Goal: Task Accomplishment & Management: Manage account settings

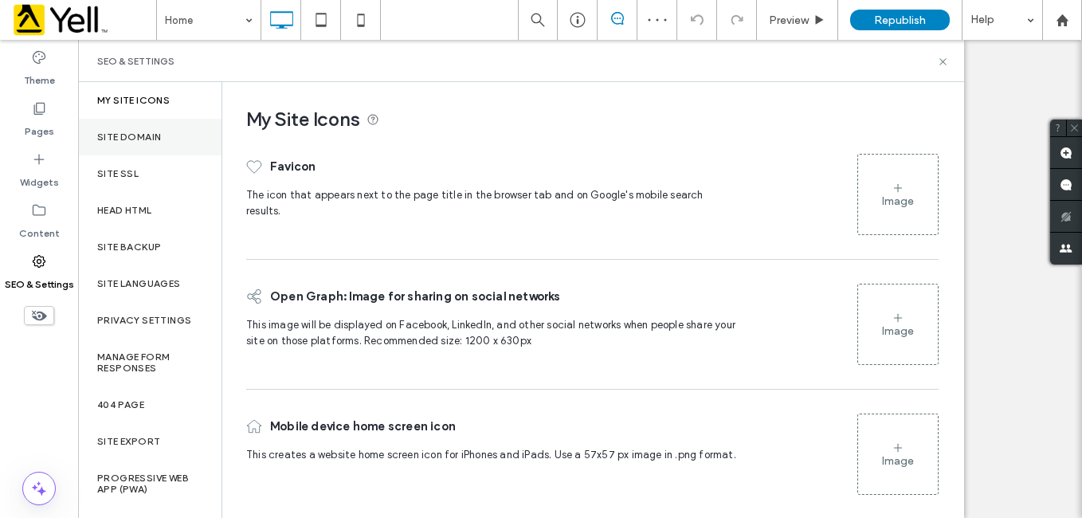
click at [122, 135] on label "Site Domain" at bounding box center [129, 136] width 64 height 11
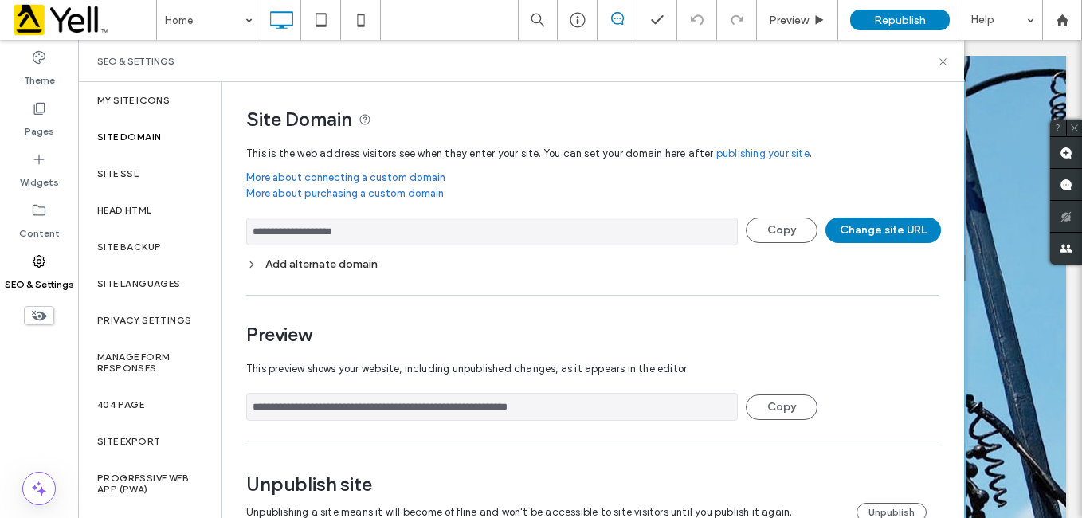
scroll to position [37, 0]
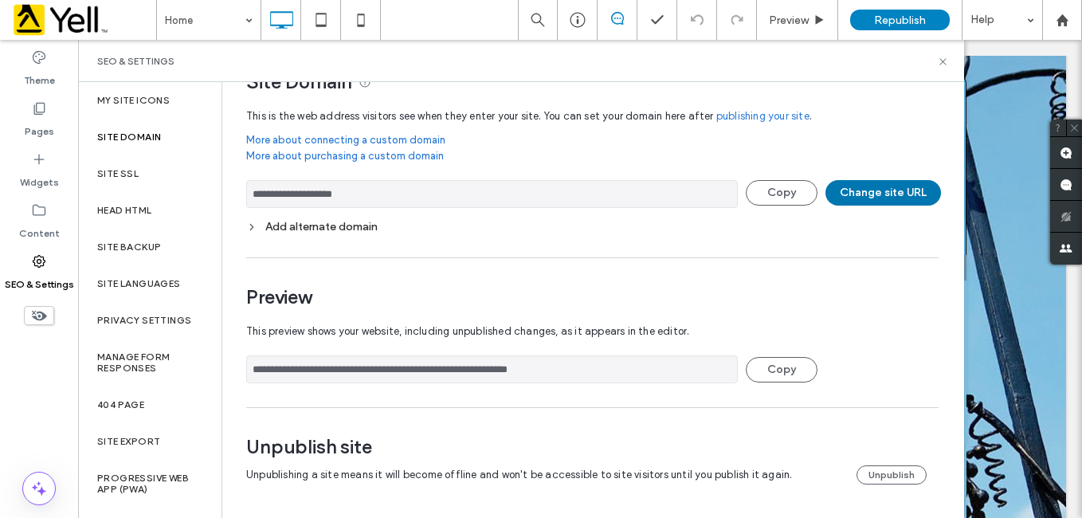
click at [903, 194] on button "Change site URL" at bounding box center [883, 192] width 116 height 25
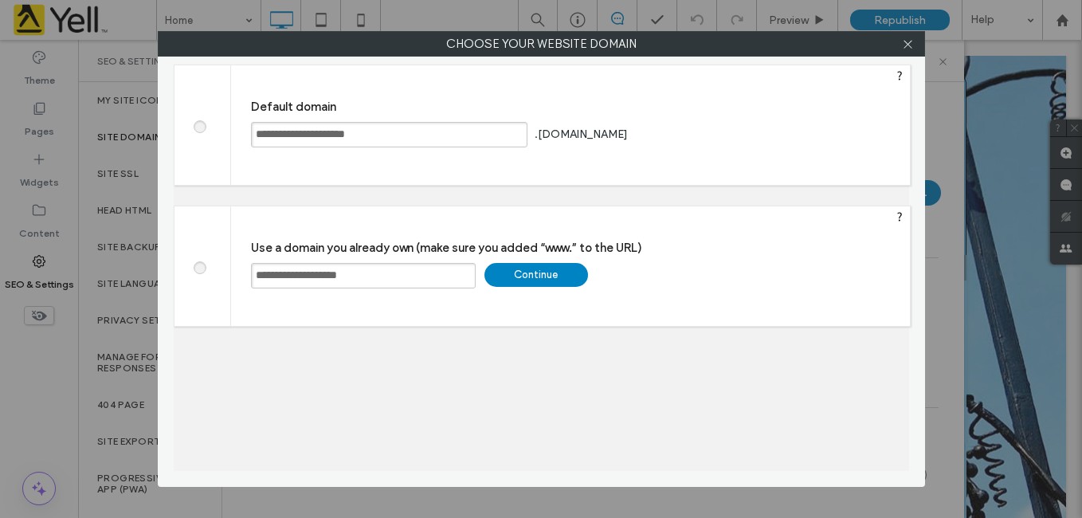
click at [199, 125] on span at bounding box center [199, 125] width 0 height 12
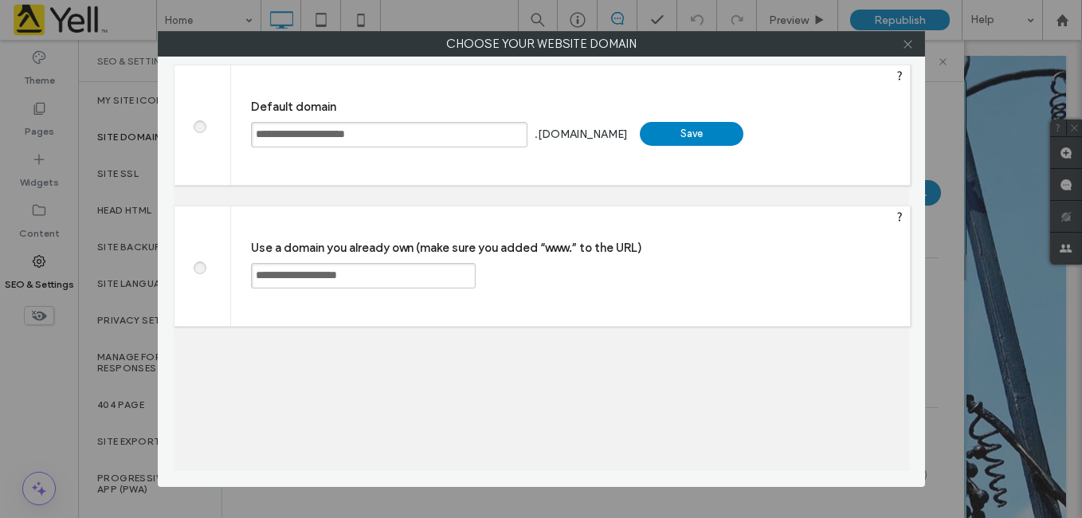
click at [903, 45] on icon at bounding box center [908, 44] width 12 height 12
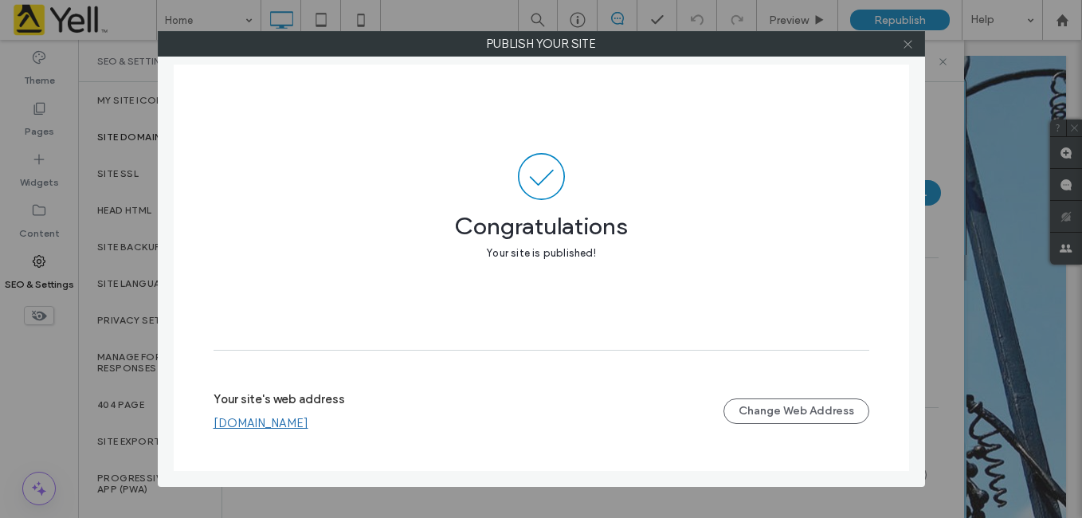
click at [904, 43] on icon at bounding box center [908, 44] width 12 height 12
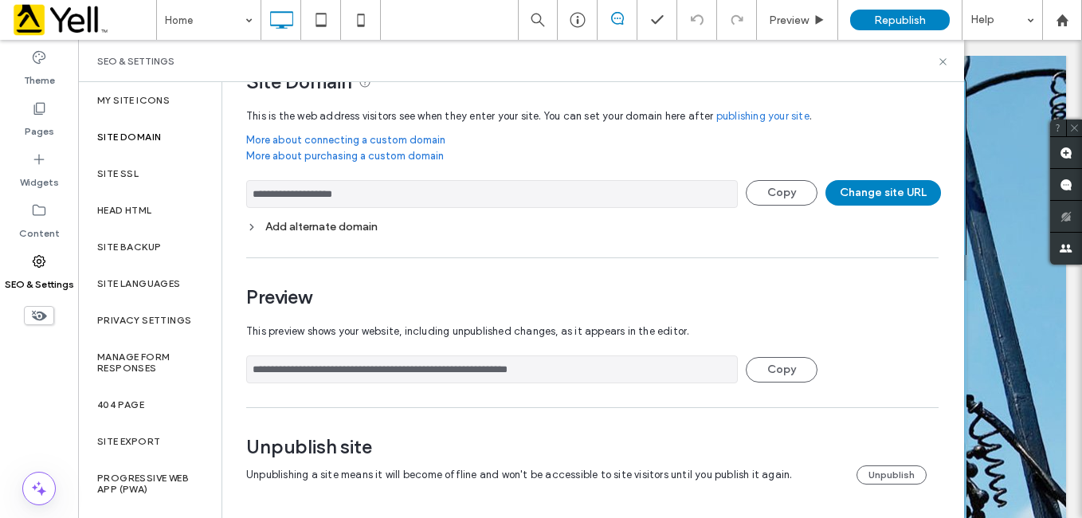
click at [909, 44] on div "SEO & Settings" at bounding box center [521, 61] width 886 height 42
click at [910, 41] on div "SEO & Settings" at bounding box center [521, 61] width 886 height 42
click at [905, 50] on div "SEO & Settings" at bounding box center [521, 61] width 886 height 42
click at [870, 191] on button "Change site URL" at bounding box center [883, 192] width 116 height 25
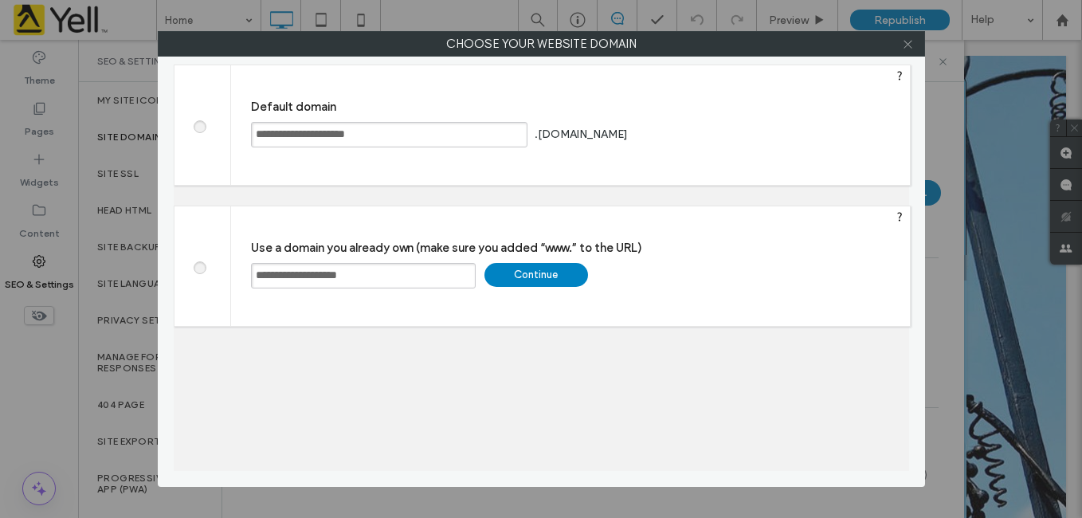
click at [909, 42] on icon at bounding box center [908, 44] width 12 height 12
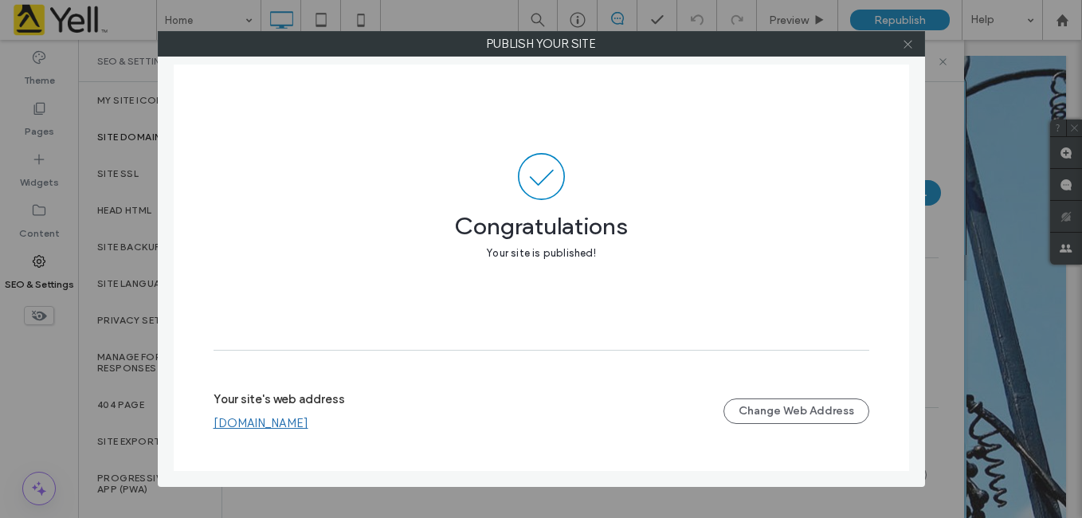
click at [906, 44] on icon at bounding box center [908, 44] width 12 height 12
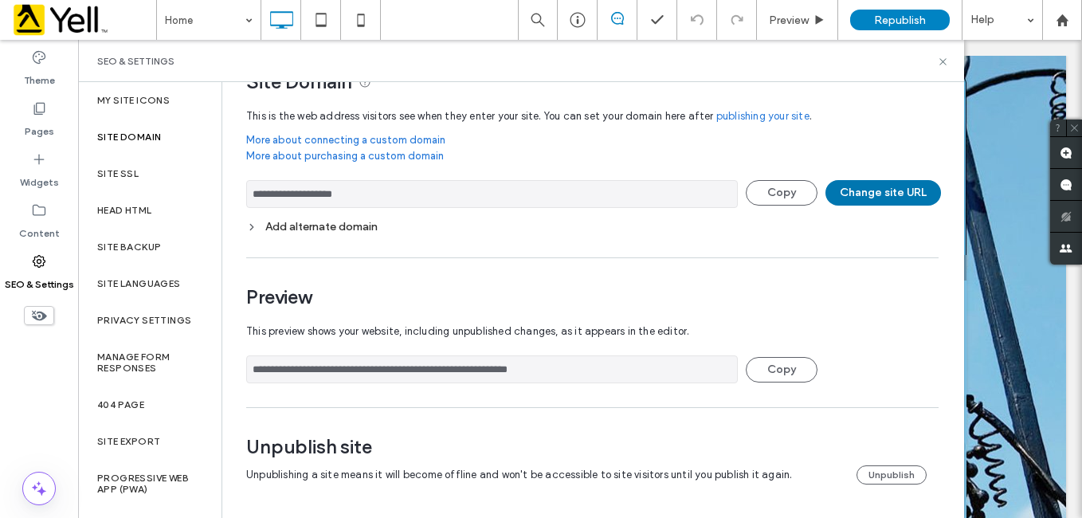
click at [871, 191] on button "Change site URL" at bounding box center [883, 192] width 116 height 25
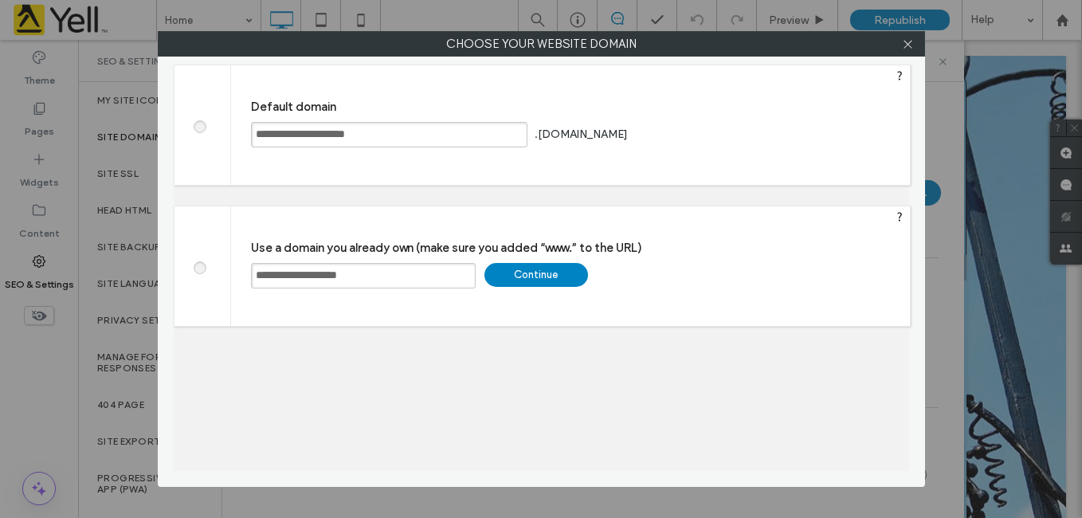
click at [199, 129] on span at bounding box center [199, 125] width 0 height 12
drag, startPoint x: 383, startPoint y: 273, endPoint x: 248, endPoint y: 279, distance: 135.5
click at [248, 279] on div "**********" at bounding box center [570, 265] width 679 height 119
click at [199, 126] on span at bounding box center [199, 125] width 0 height 12
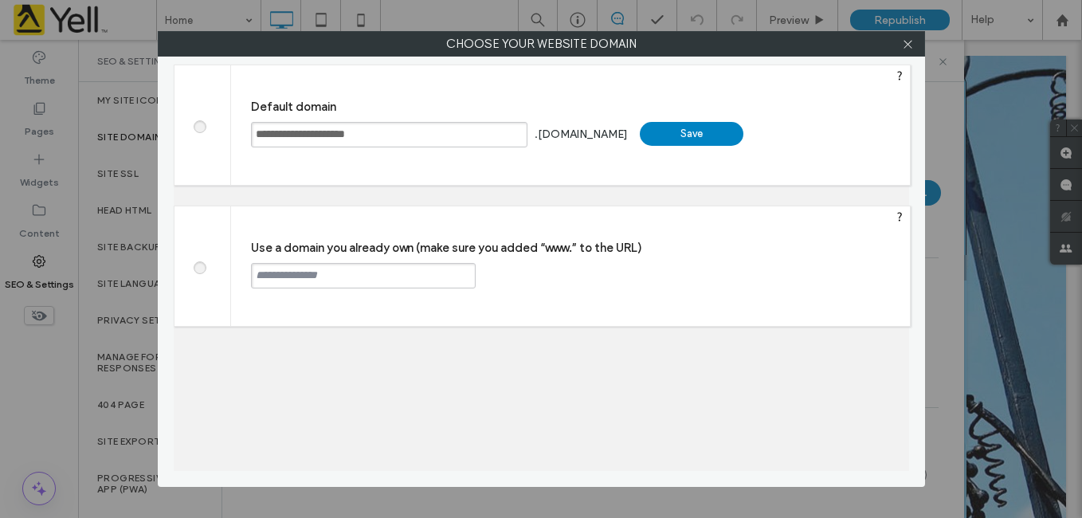
click at [700, 139] on div "Save" at bounding box center [692, 134] width 104 height 24
type input "**********"
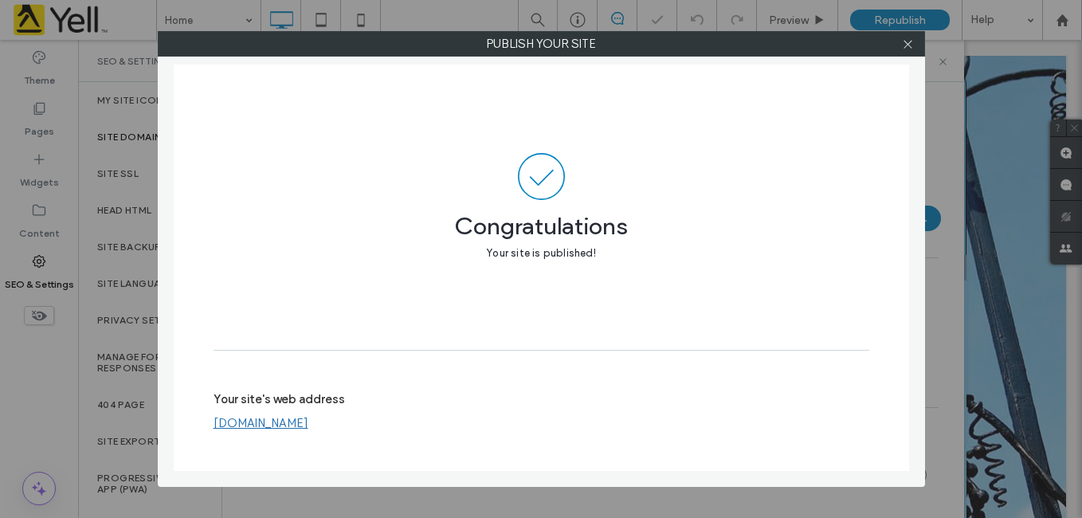
scroll to position [12, 0]
click at [913, 44] on icon at bounding box center [908, 44] width 12 height 12
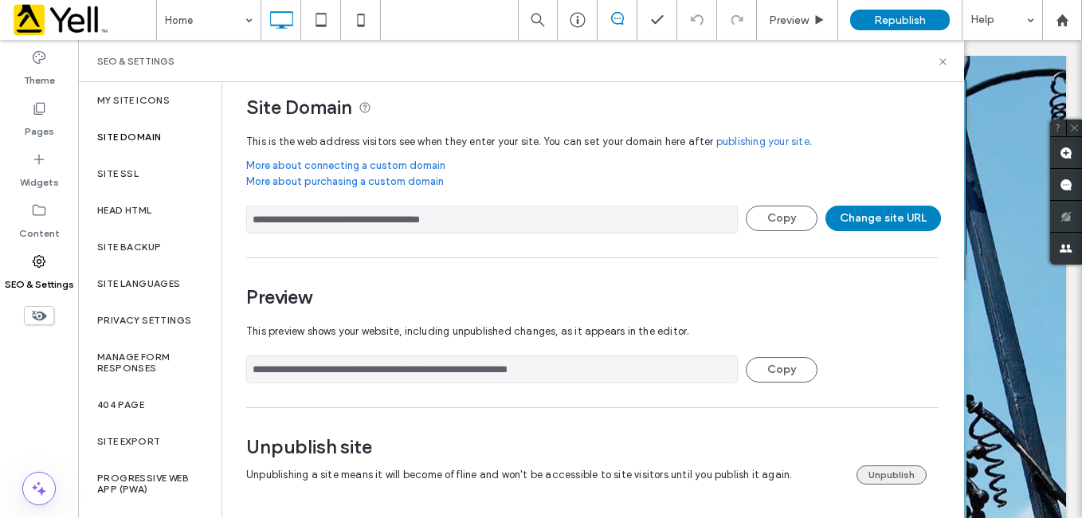
click at [880, 472] on button "Unpublish" at bounding box center [891, 474] width 70 height 19
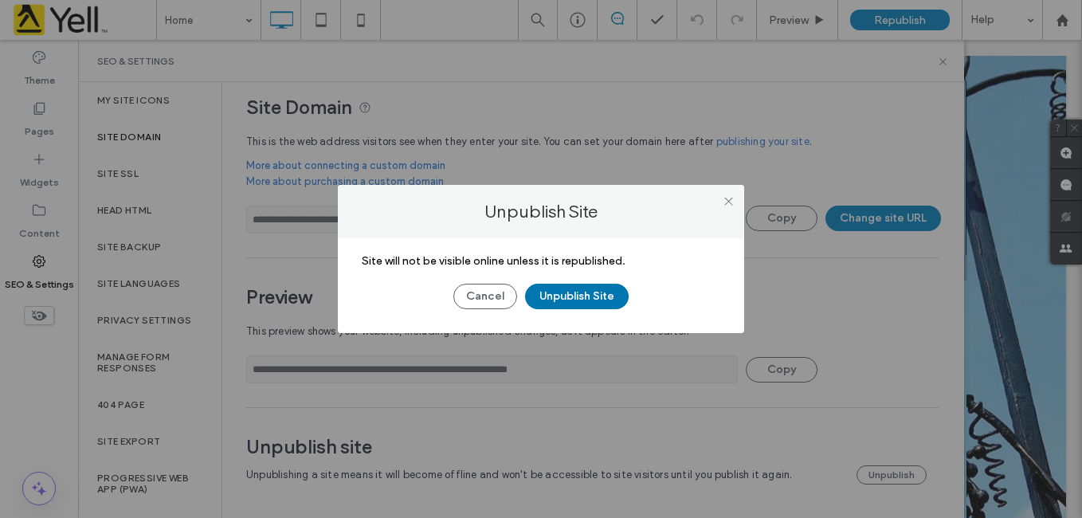
click at [570, 296] on button "Unpublish Site" at bounding box center [577, 296] width 104 height 25
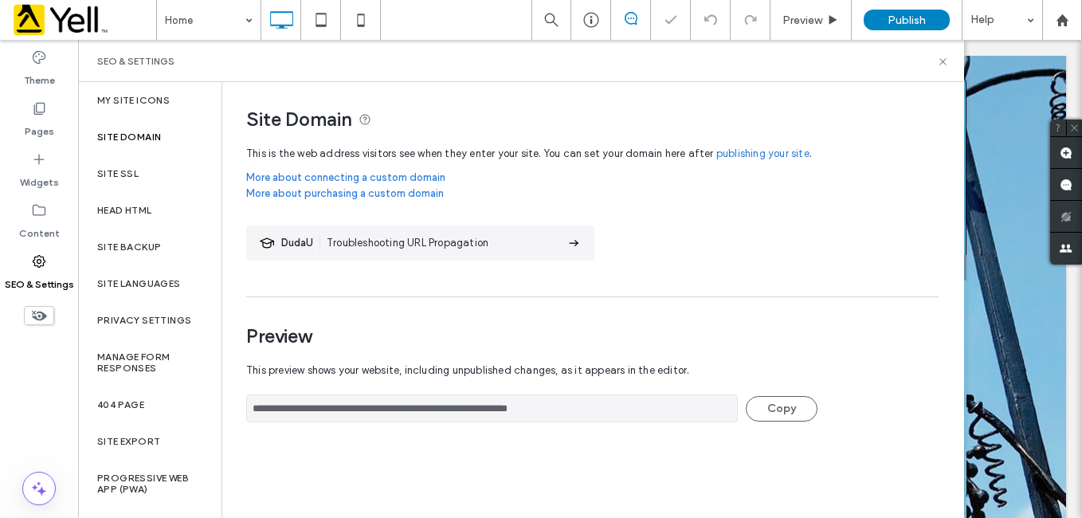
scroll to position [0, 0]
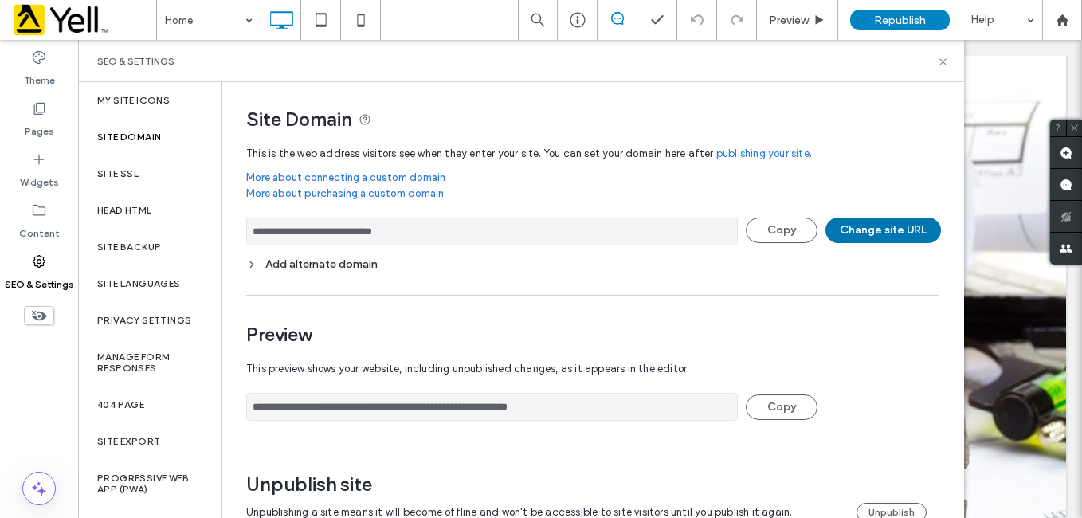
click at [862, 226] on button "Change site URL" at bounding box center [883, 229] width 116 height 25
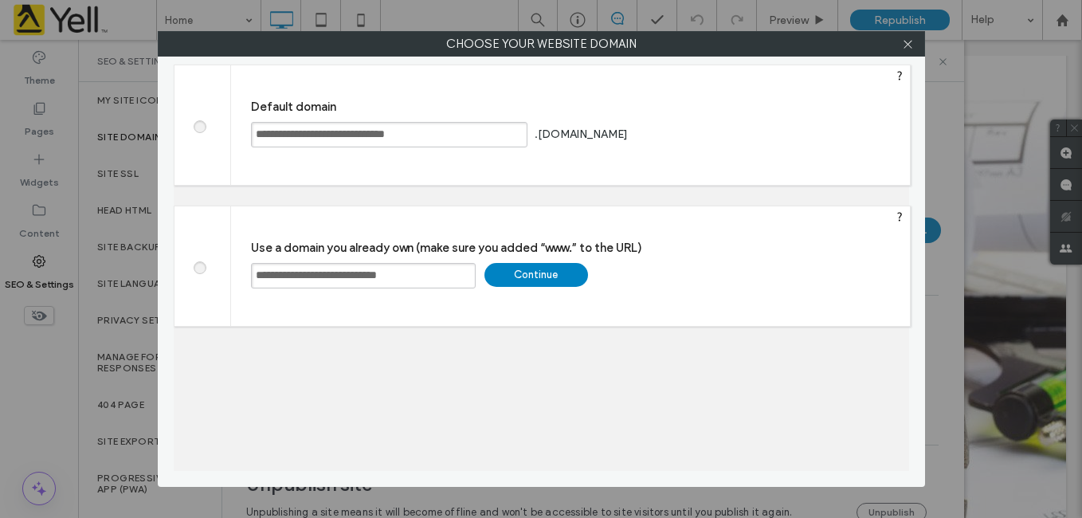
drag, startPoint x: 433, startPoint y: 274, endPoint x: 250, endPoint y: 286, distance: 182.8
click at [251, 286] on input "**********" at bounding box center [363, 275] width 225 height 25
click at [199, 129] on span at bounding box center [199, 125] width 0 height 12
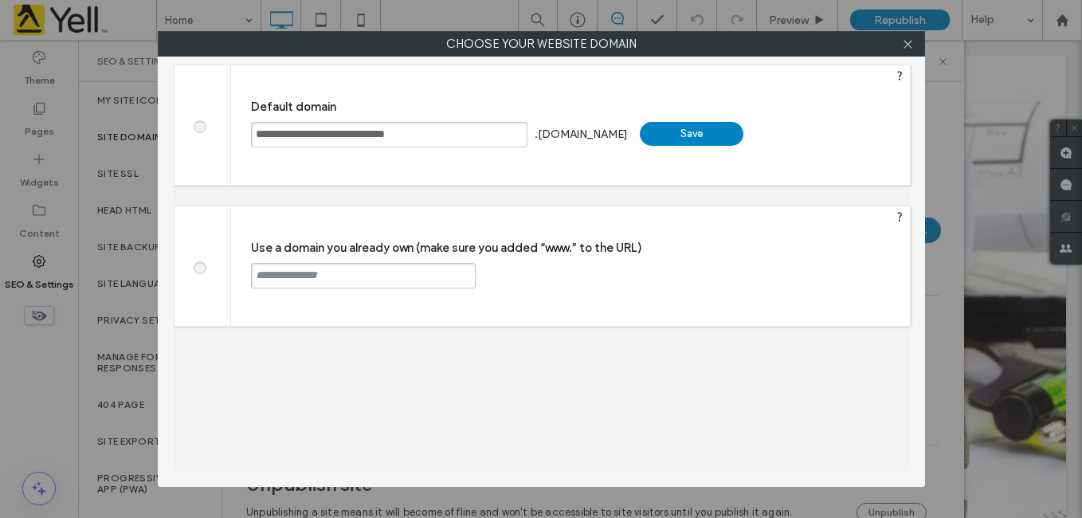
click at [706, 139] on div "Save" at bounding box center [692, 134] width 104 height 24
type input "**********"
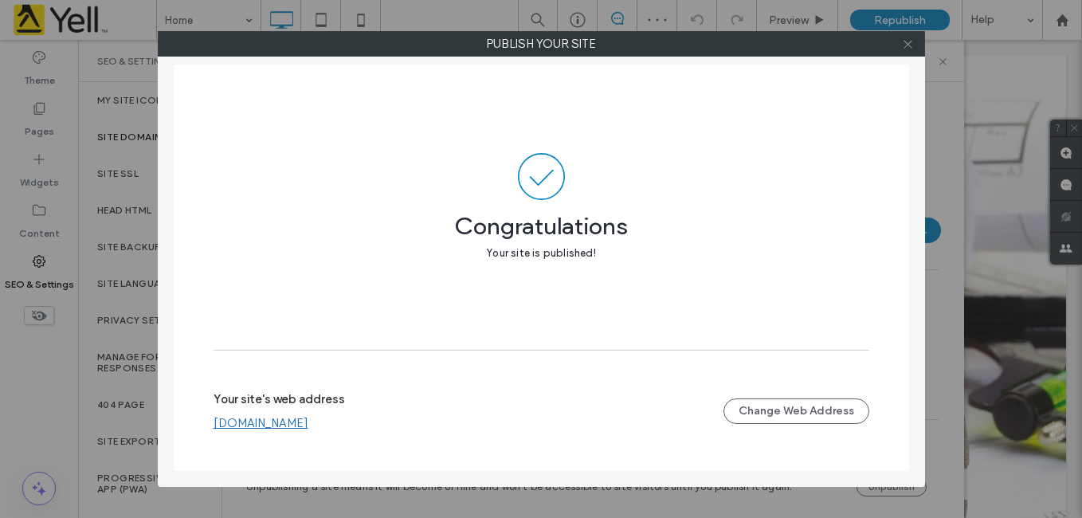
click at [907, 41] on icon at bounding box center [908, 44] width 12 height 12
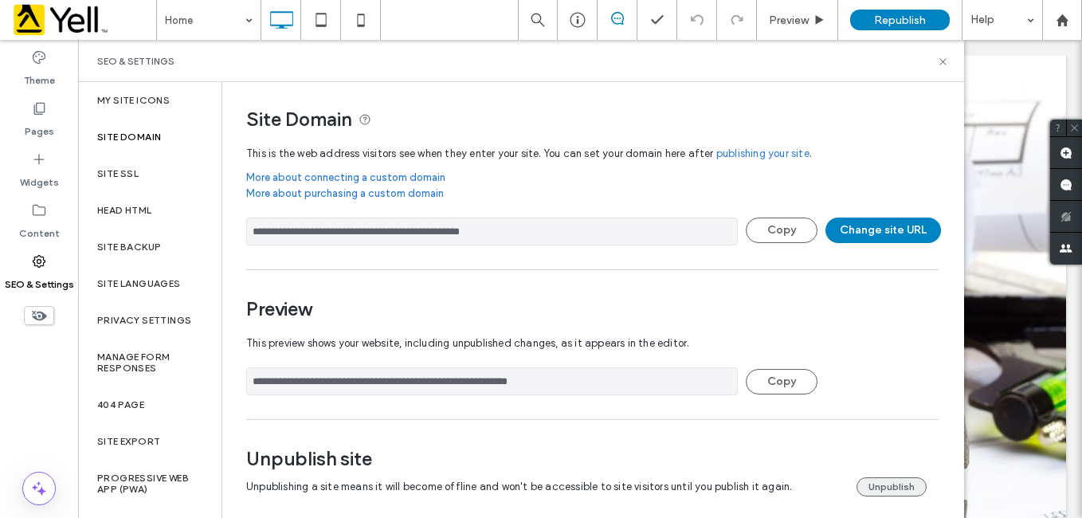
click at [876, 487] on button "Unpublish" at bounding box center [891, 486] width 70 height 19
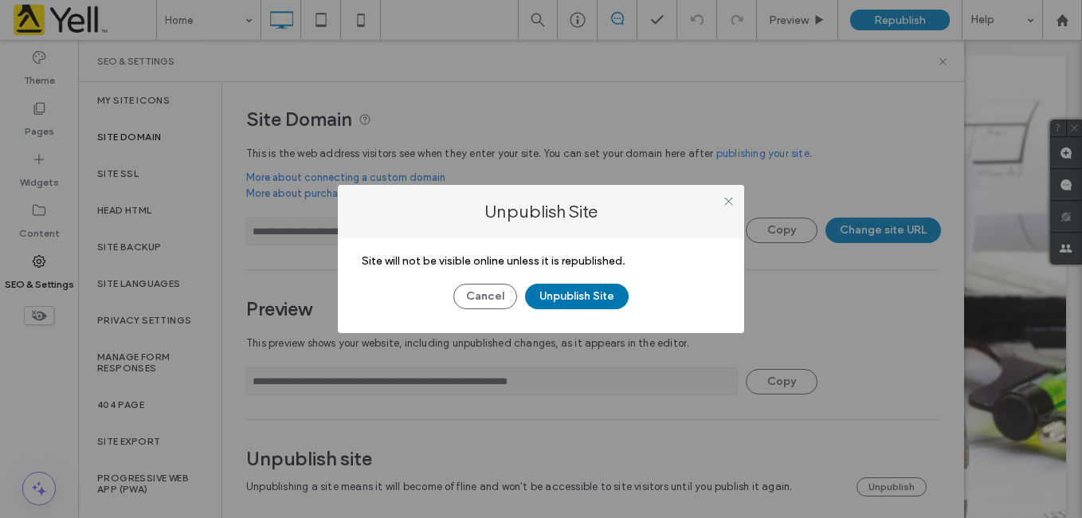
click at [575, 296] on button "Unpublish Site" at bounding box center [577, 296] width 104 height 25
